Goal: Transaction & Acquisition: Purchase product/service

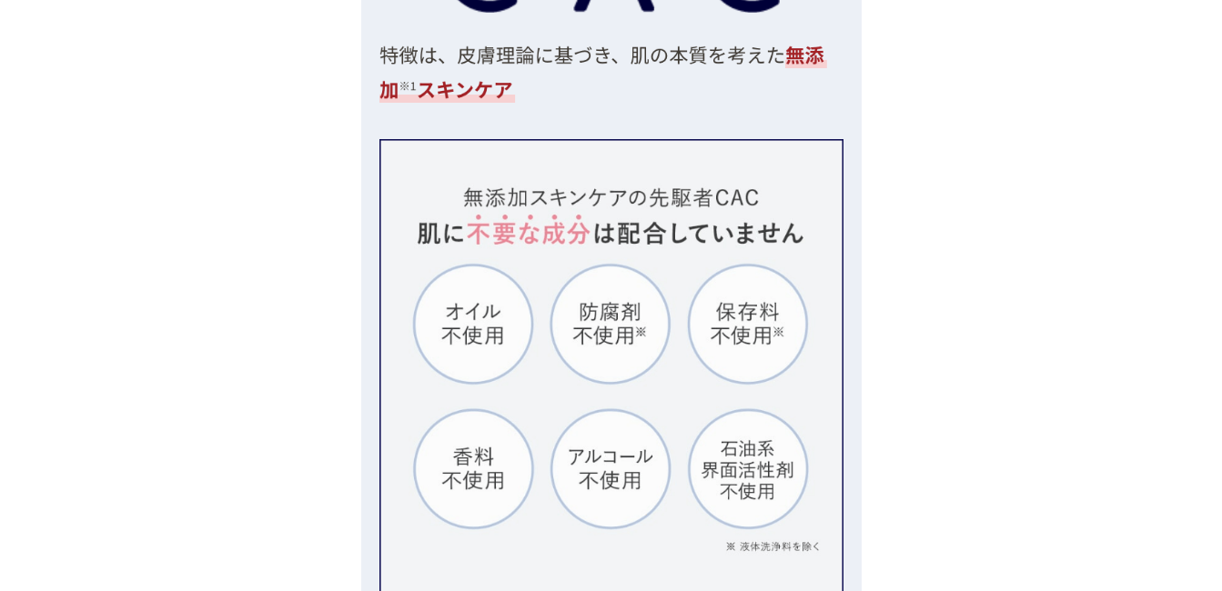
scroll to position [4822, 0]
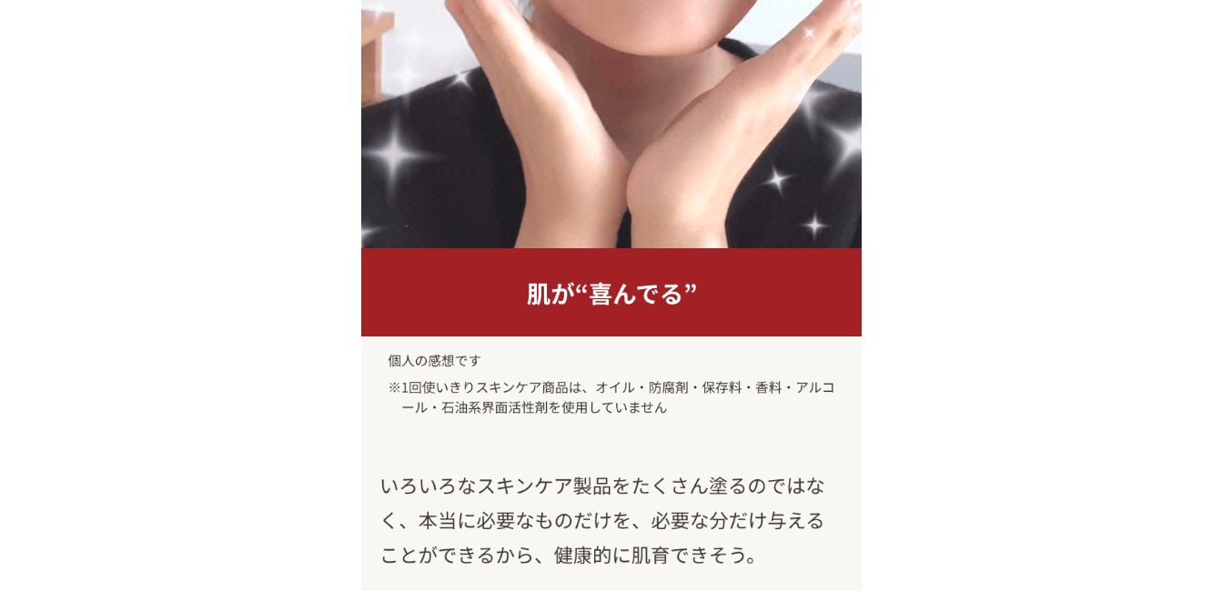
scroll to position [14465, 0]
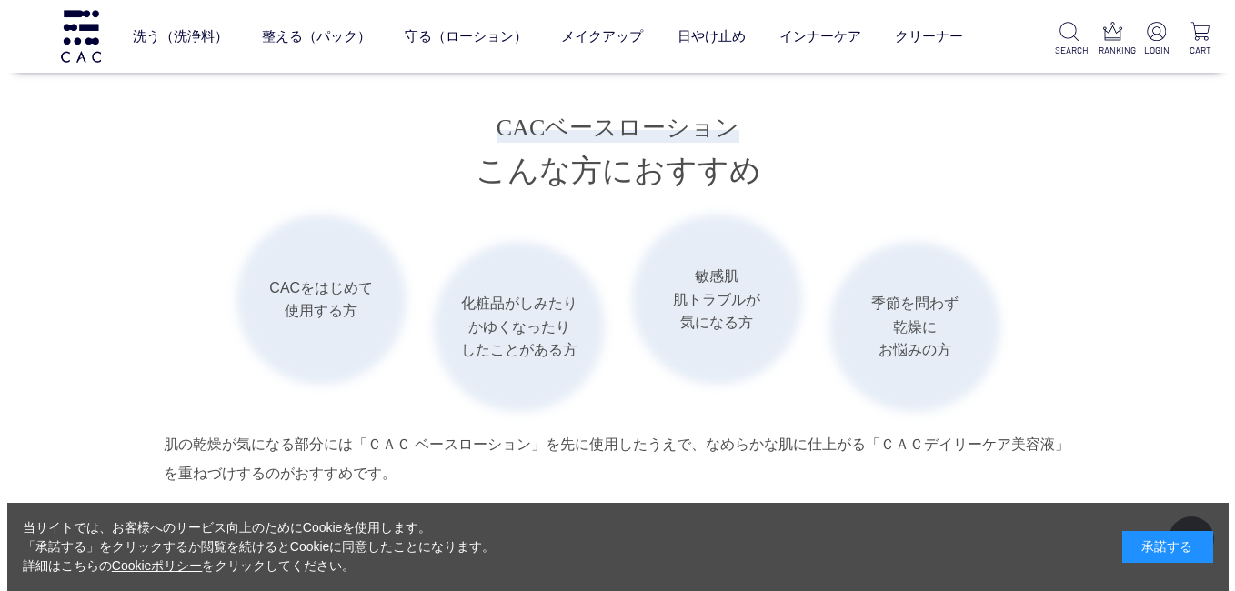
scroll to position [2911, 0]
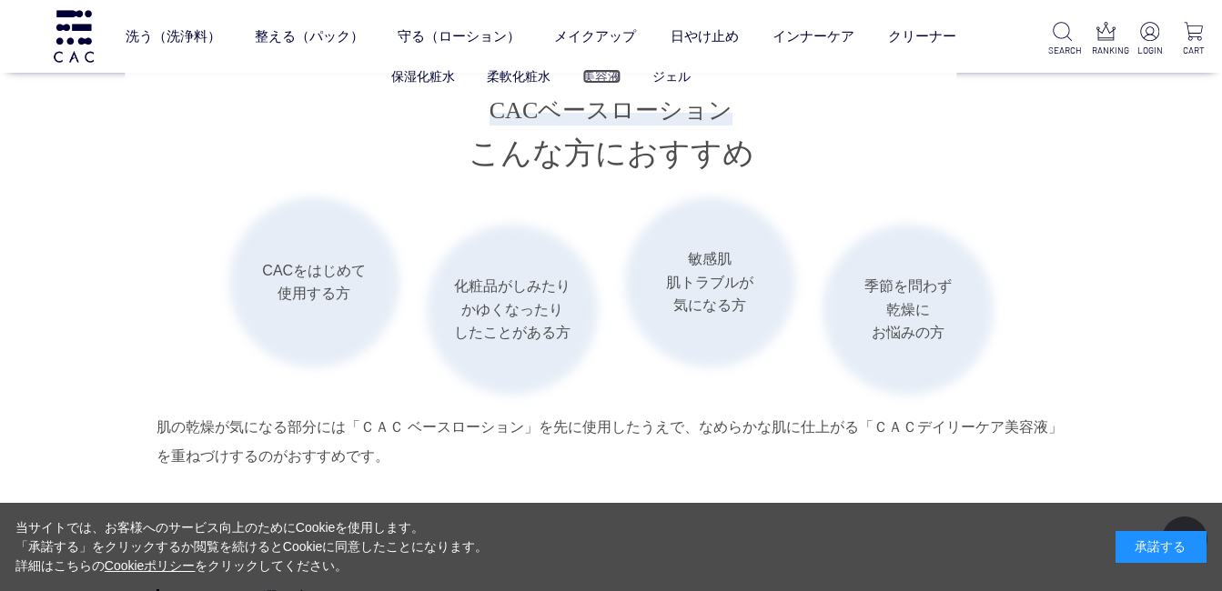
click at [610, 70] on link "美容液" at bounding box center [601, 76] width 38 height 15
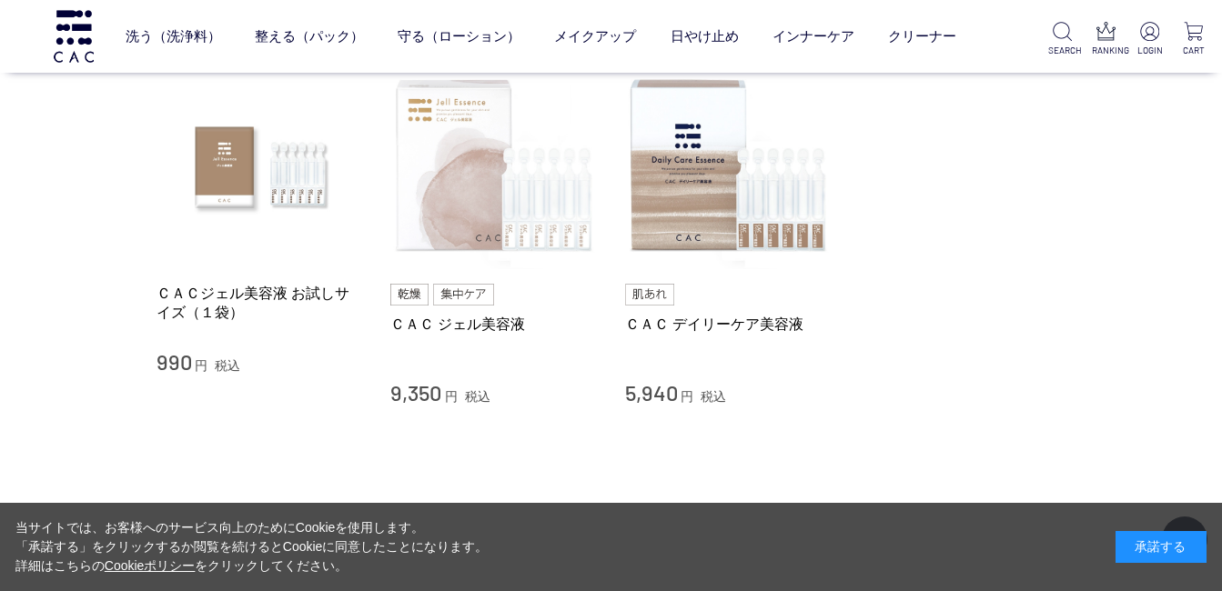
scroll to position [182, 0]
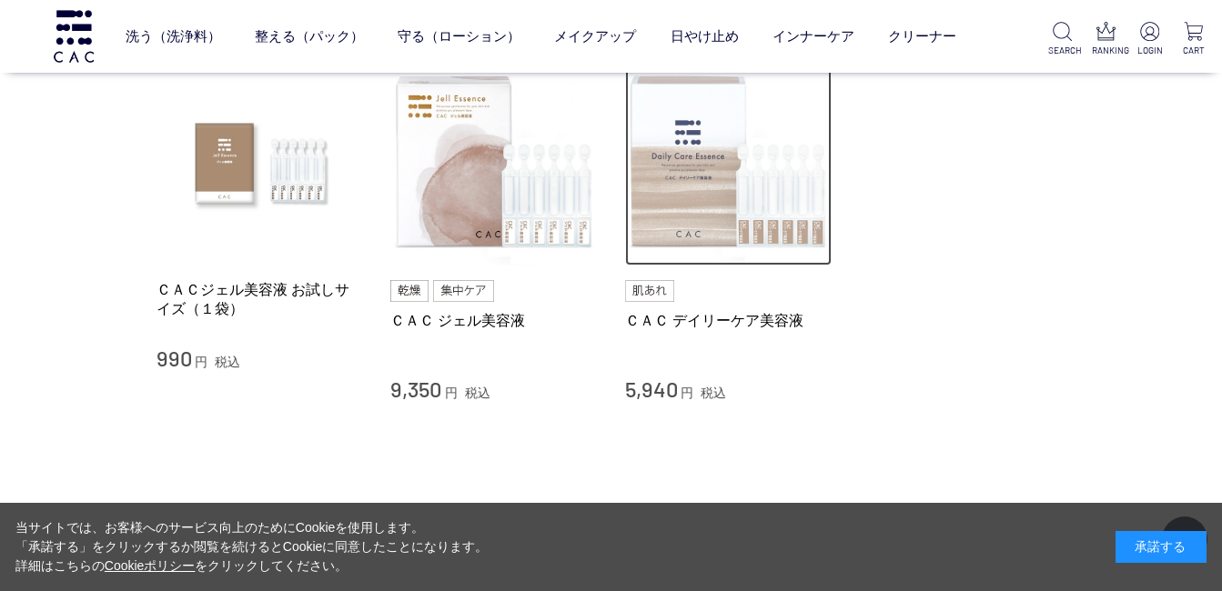
click at [677, 216] on img at bounding box center [728, 162] width 207 height 207
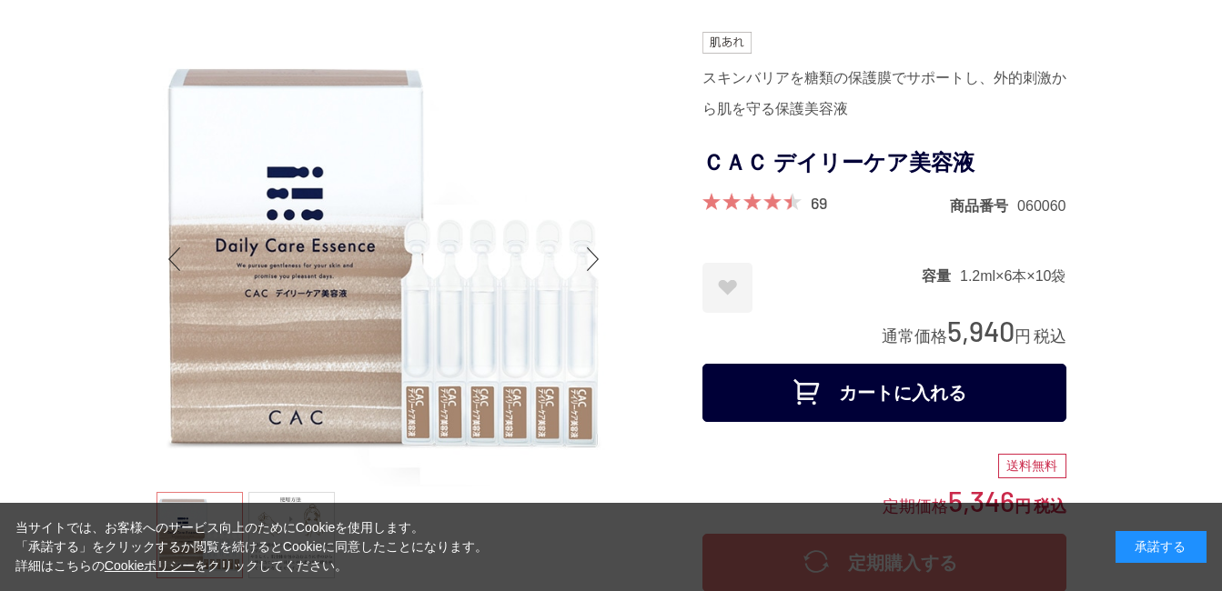
scroll to position [182, 0]
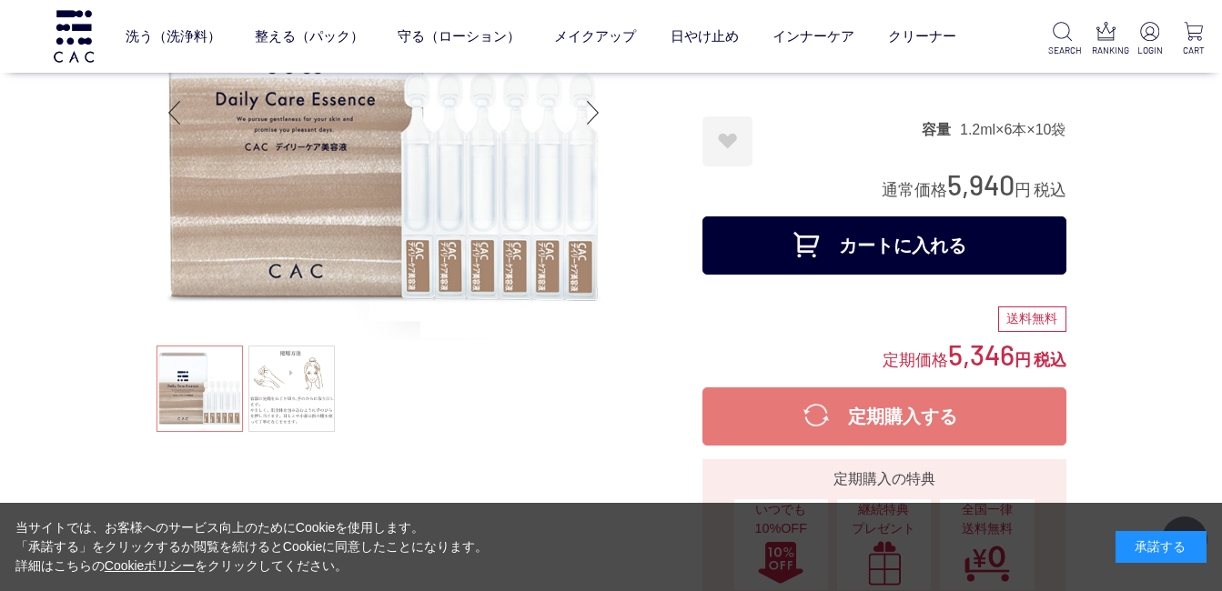
click at [870, 238] on button "カートに入れる" at bounding box center [884, 246] width 364 height 58
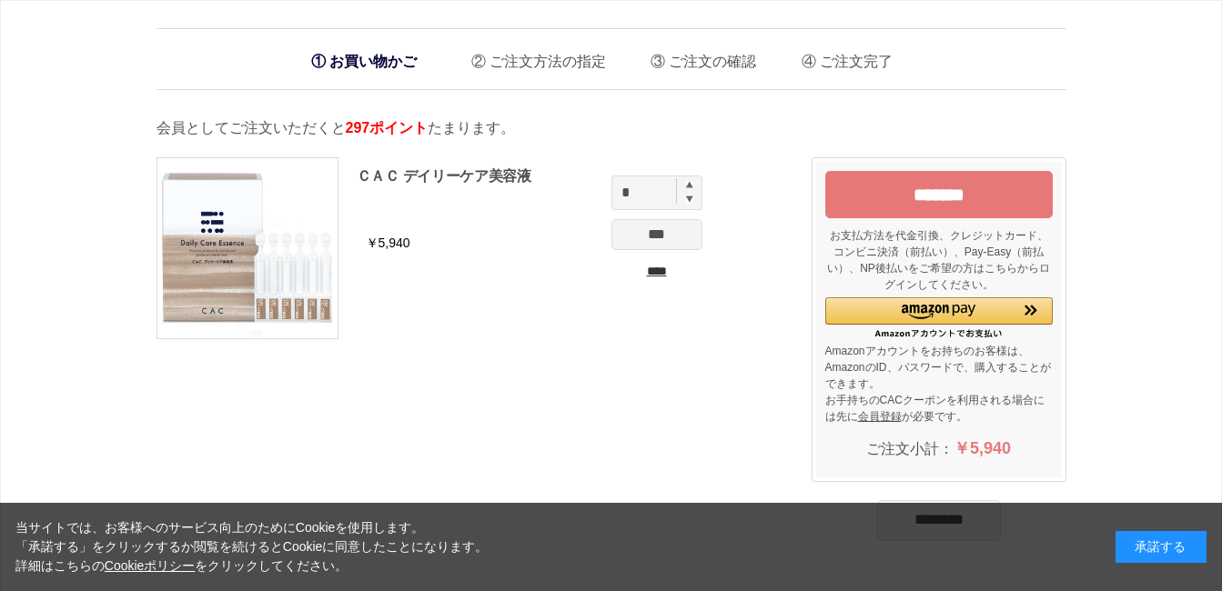
click at [689, 181] on img at bounding box center [689, 184] width 7 height 7
type input "*"
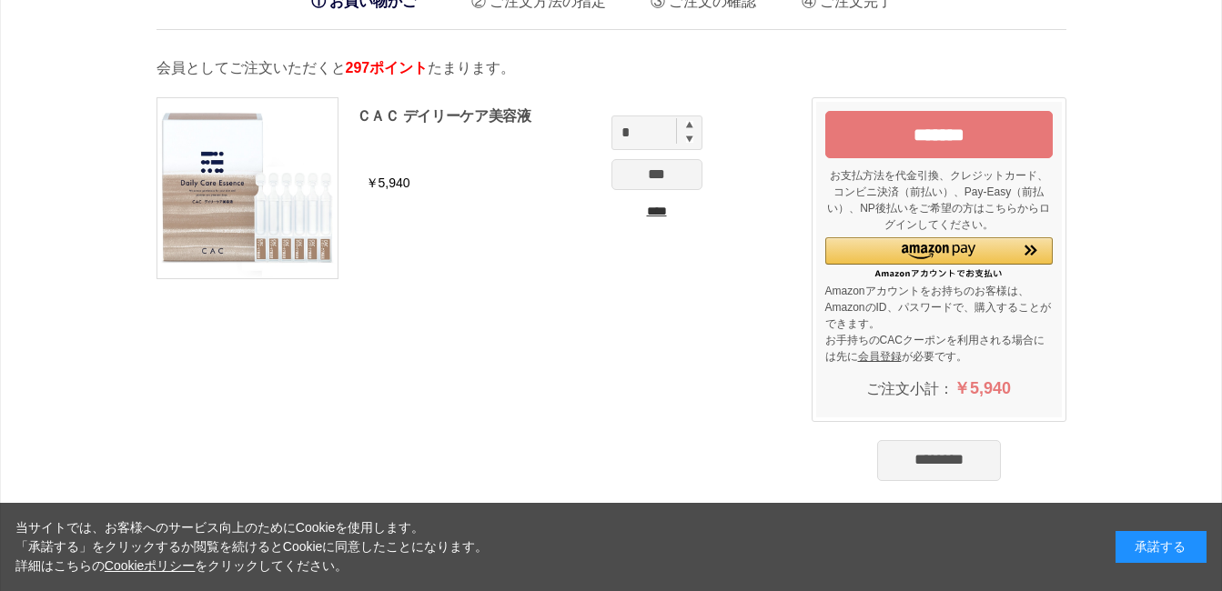
scroll to position [91, 0]
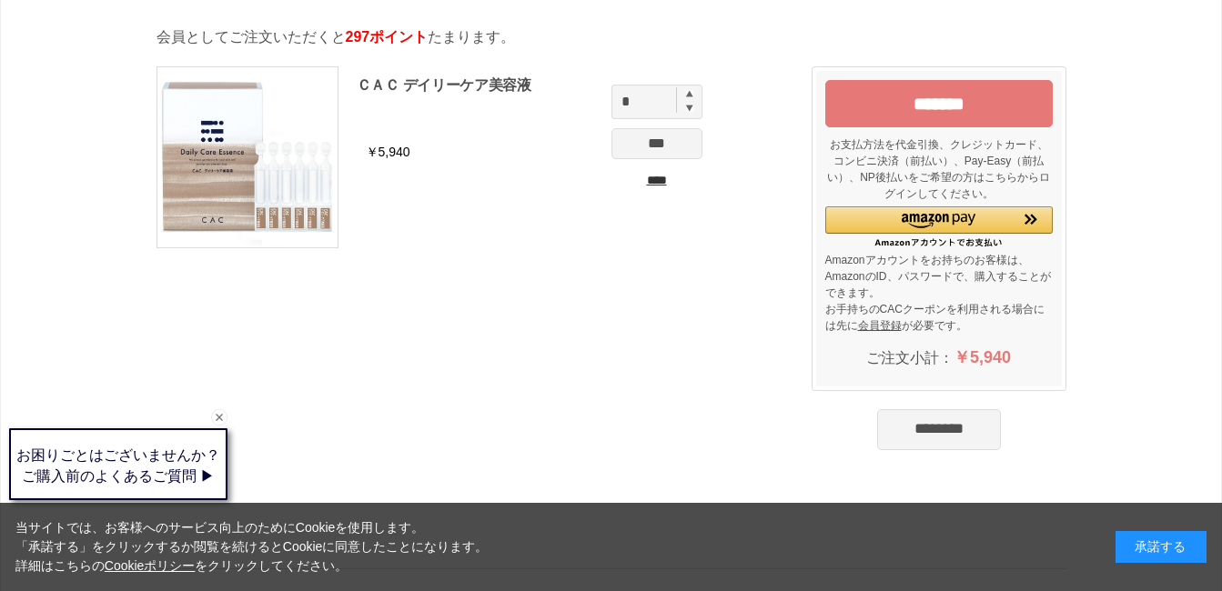
click at [933, 426] on input "********" at bounding box center [939, 429] width 124 height 40
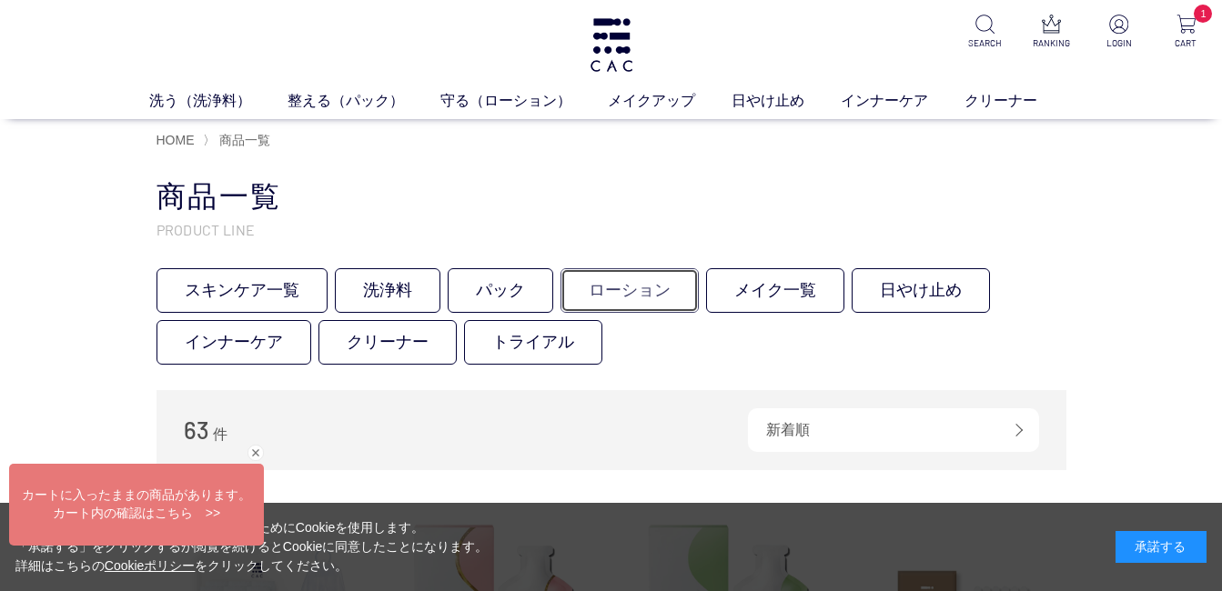
click at [628, 293] on link "ローション" at bounding box center [629, 290] width 138 height 45
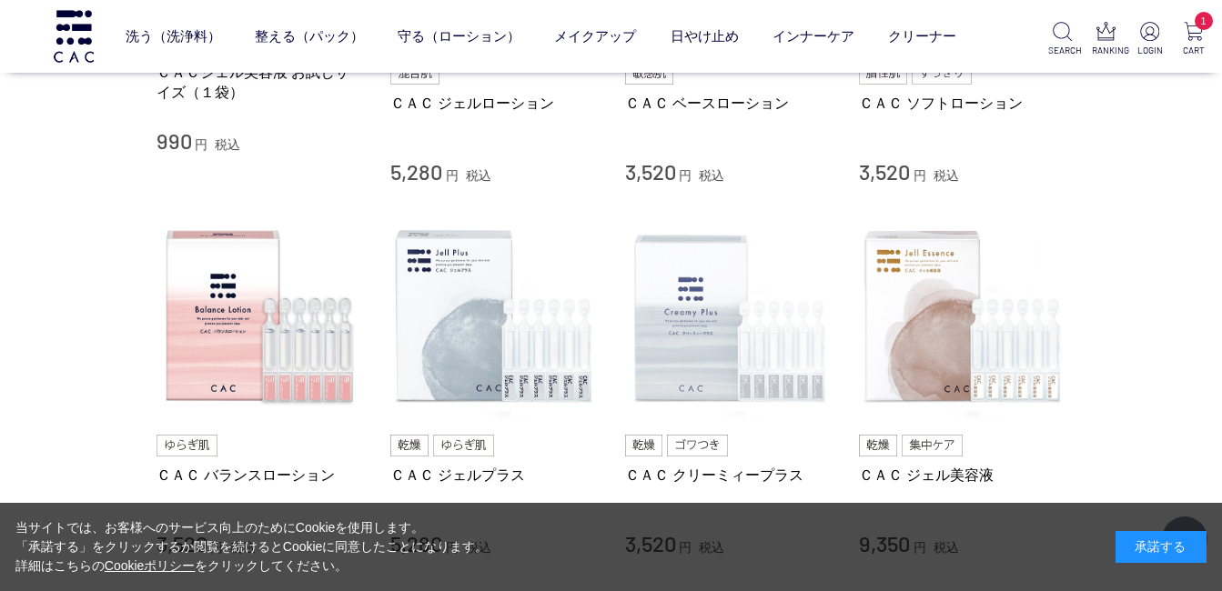
scroll to position [728, 0]
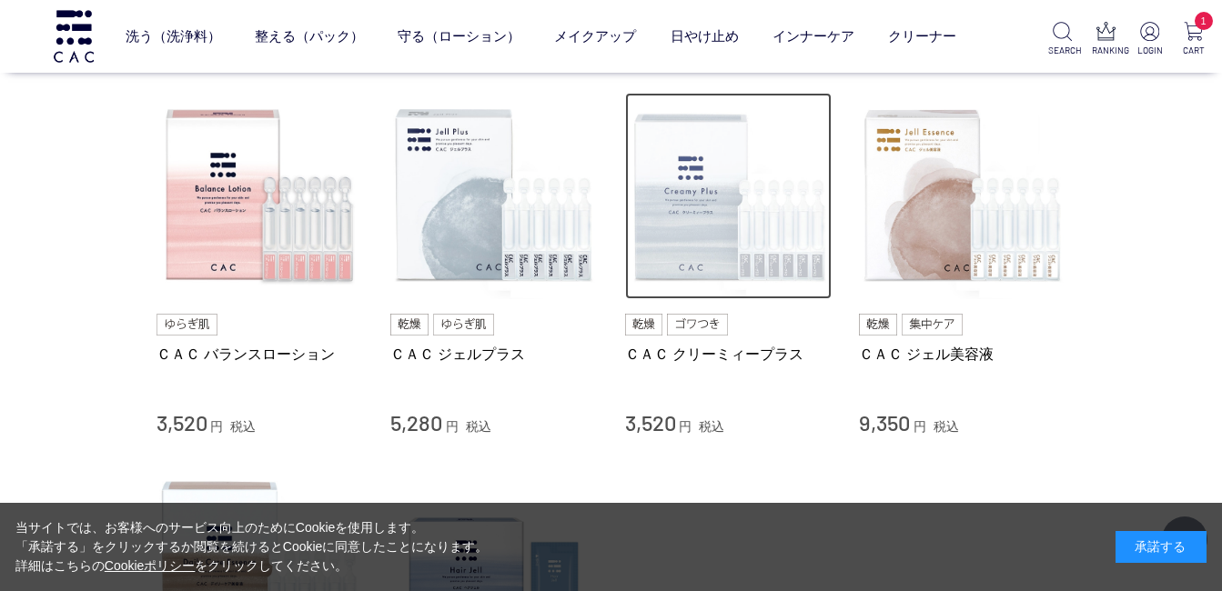
click at [691, 251] on img at bounding box center [728, 196] width 207 height 207
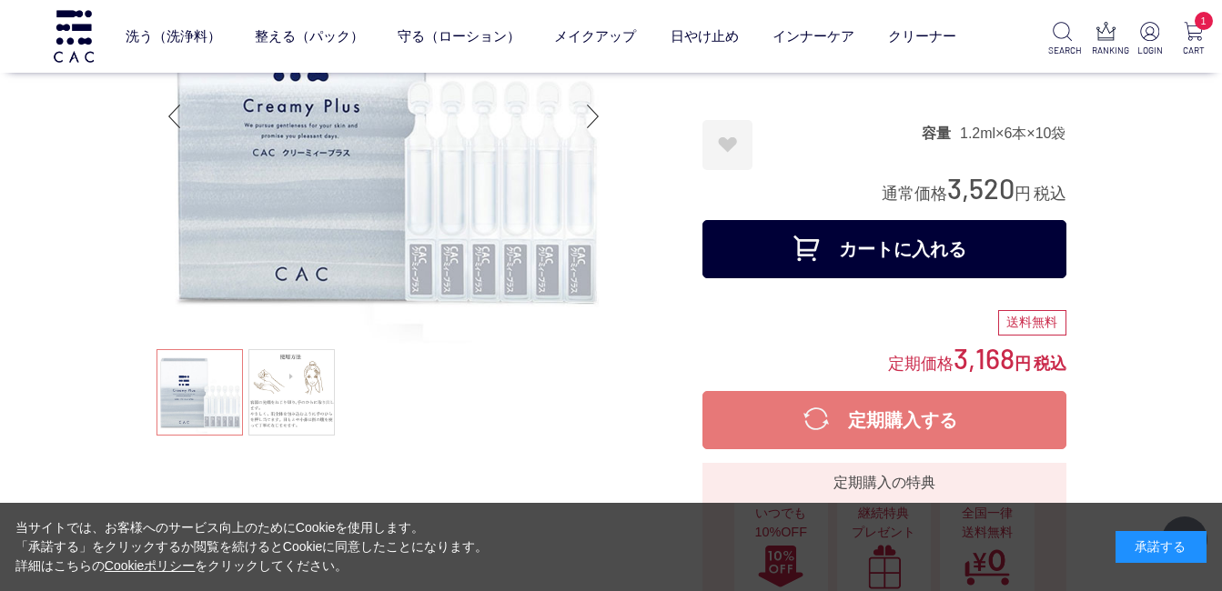
scroll to position [182, 0]
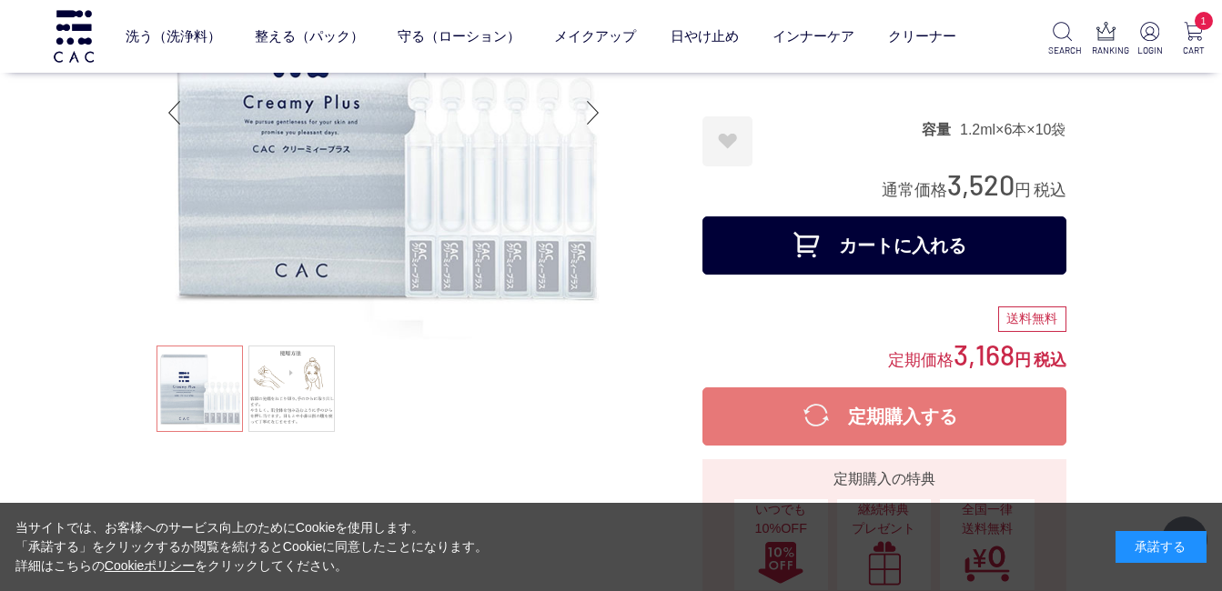
click at [820, 255] on button "カートに入れる" at bounding box center [884, 246] width 364 height 58
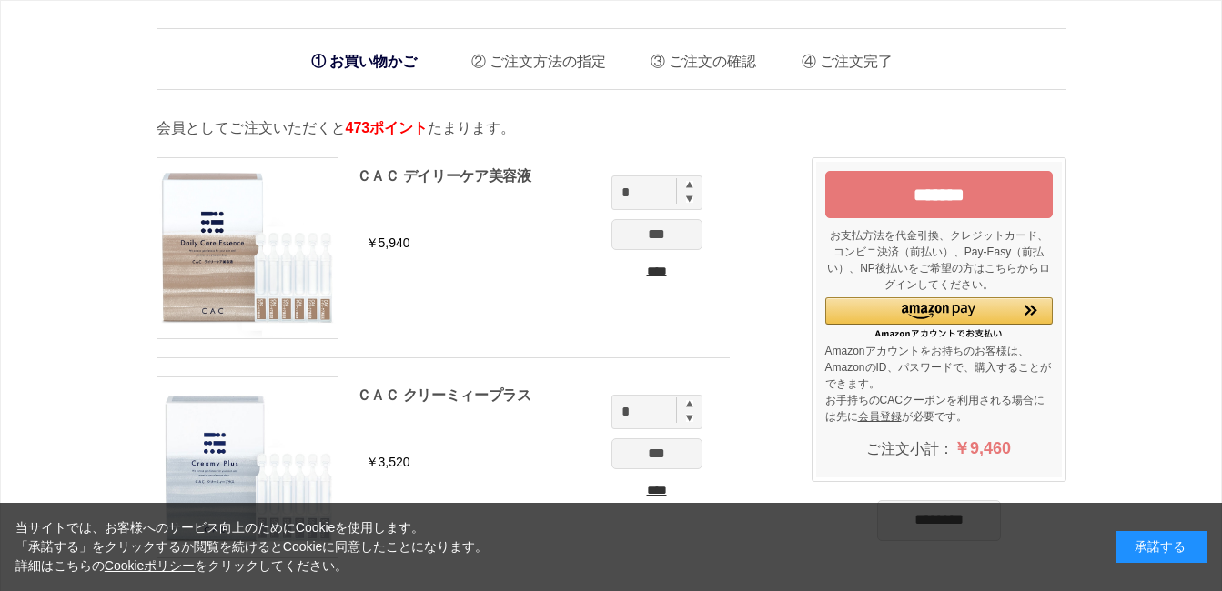
click at [690, 187] on img at bounding box center [689, 184] width 7 height 7
type input "*"
click at [687, 404] on img at bounding box center [689, 403] width 7 height 7
type input "*"
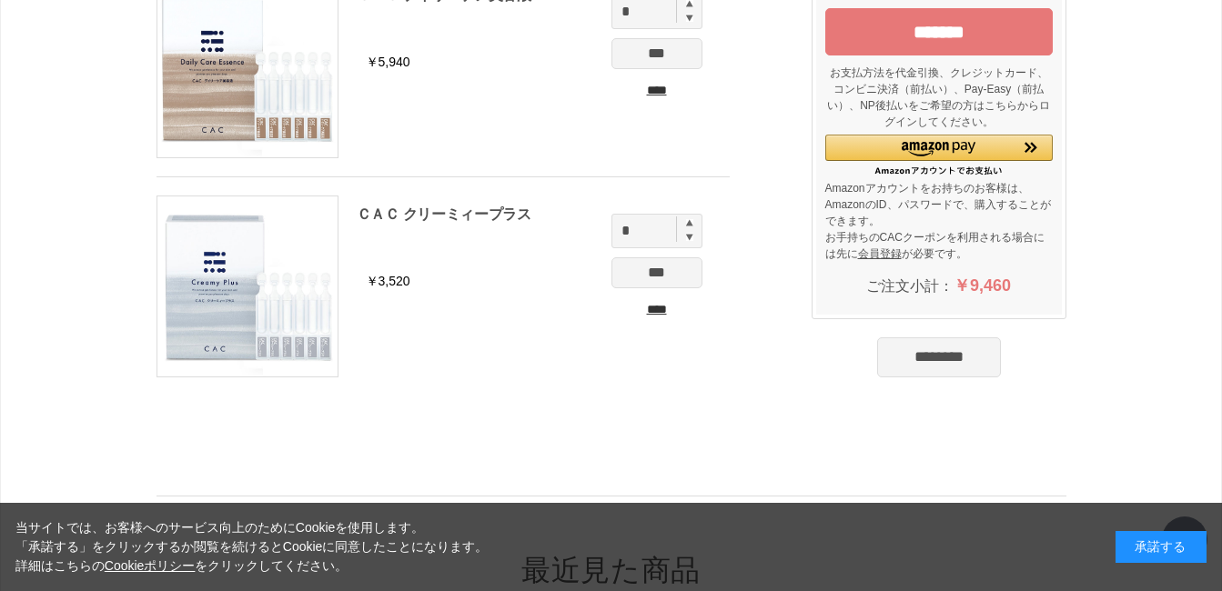
scroll to position [182, 0]
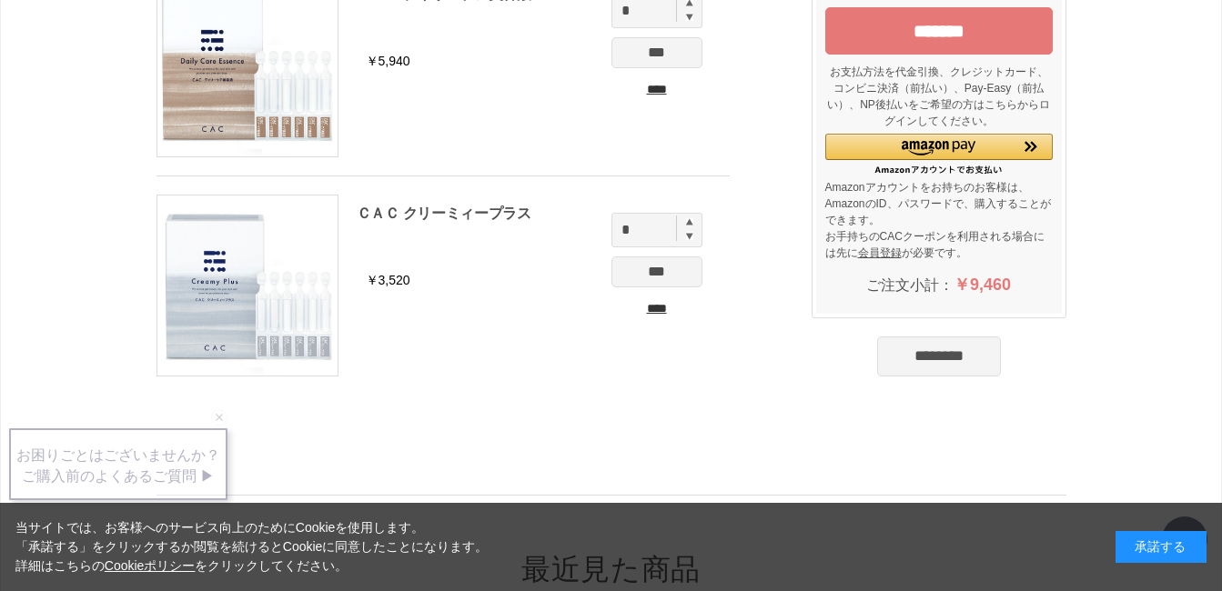
click at [926, 29] on input "*******" at bounding box center [938, 30] width 227 height 47
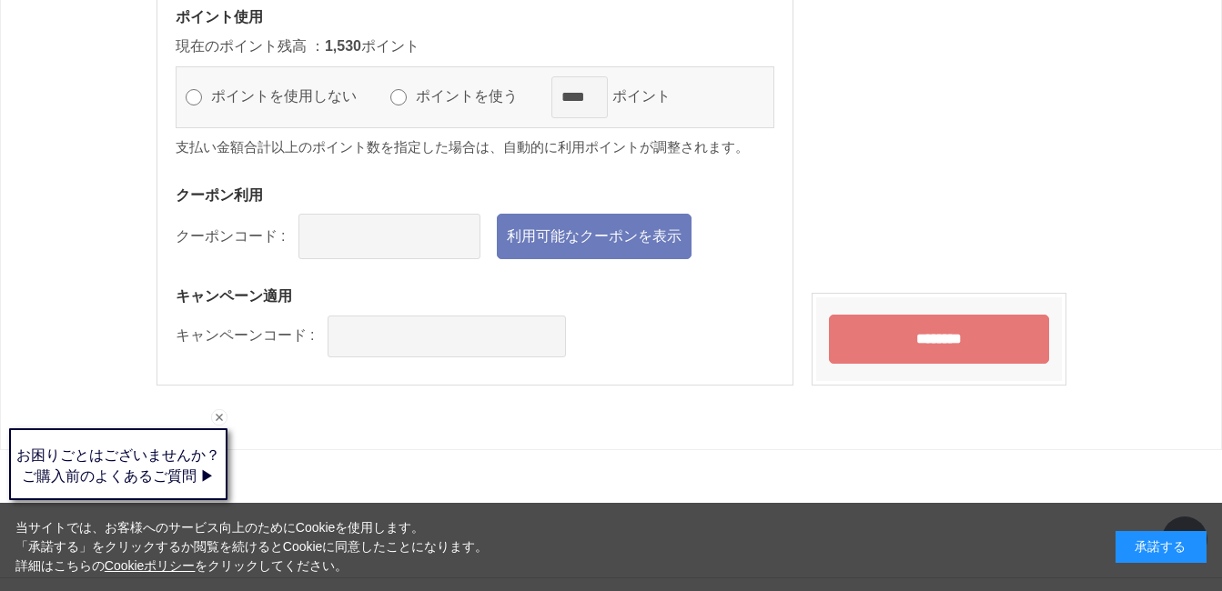
scroll to position [2183, 0]
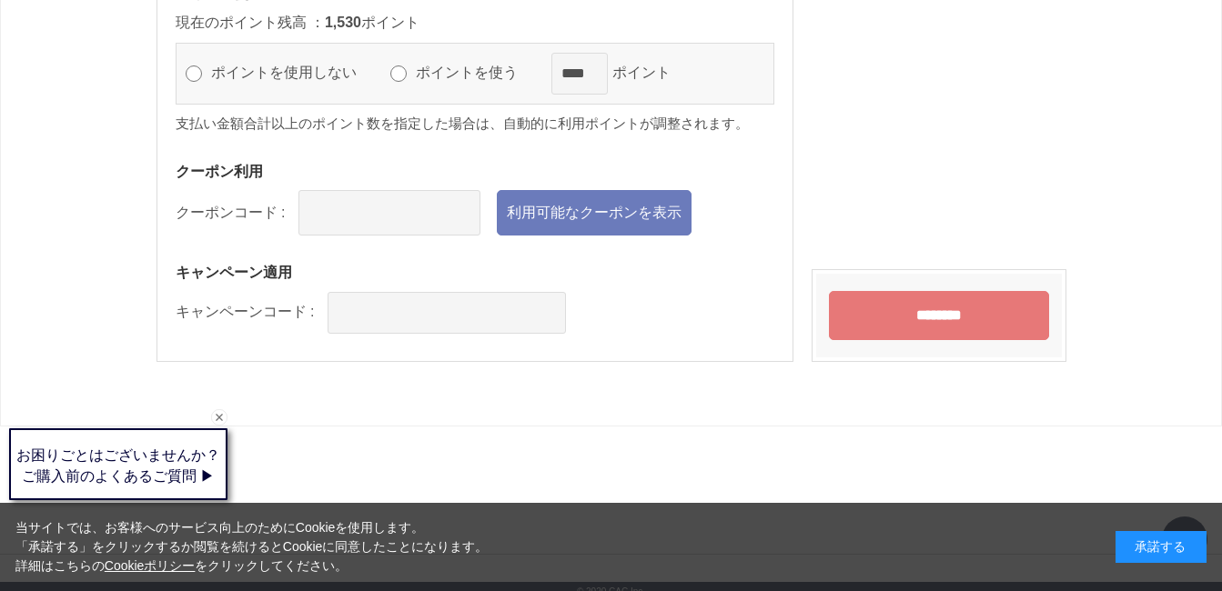
click at [884, 315] on input "********" at bounding box center [939, 315] width 220 height 49
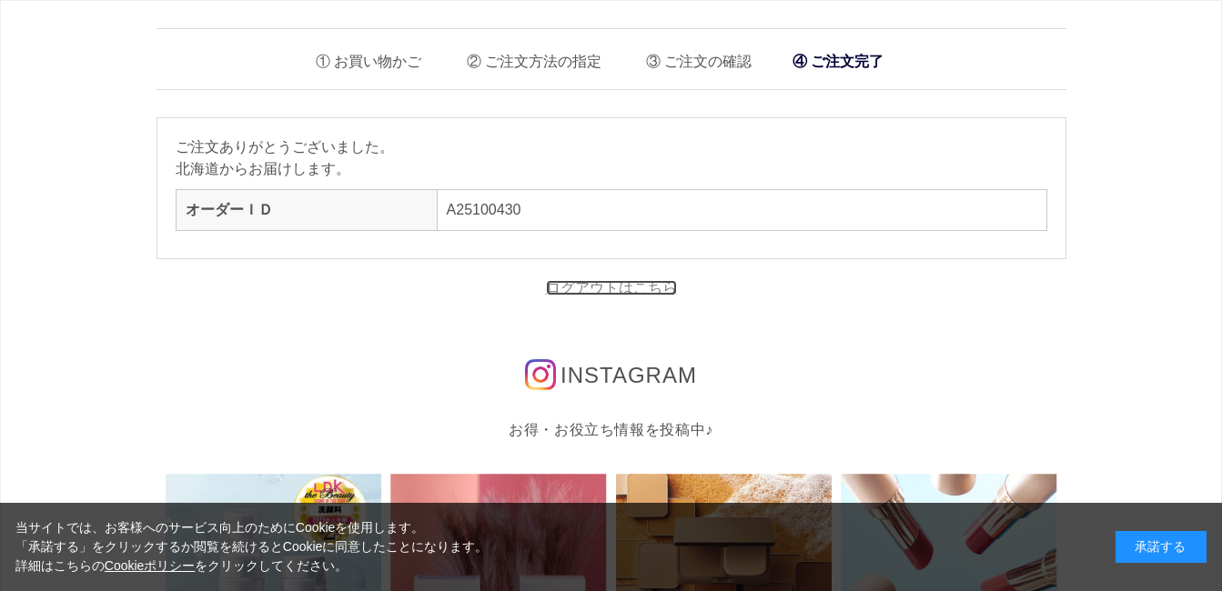
click at [637, 285] on link "ログアウトはこちら" at bounding box center [611, 287] width 131 height 15
